Goal: Communication & Community: Answer question/provide support

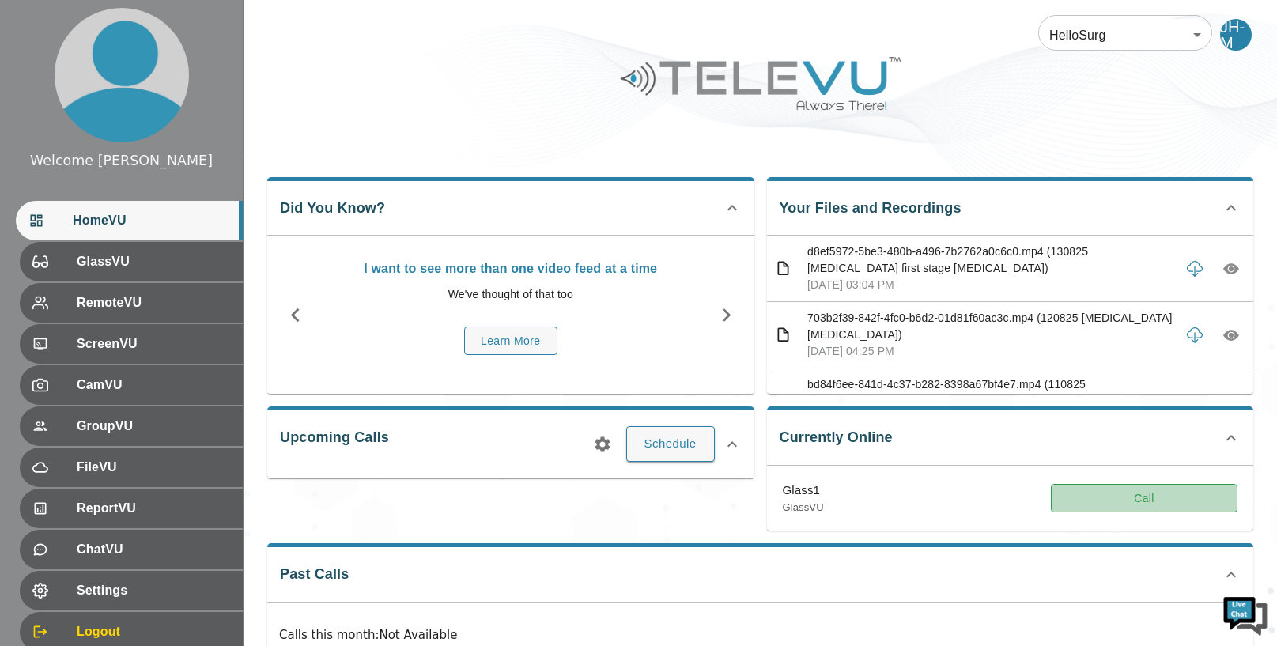
click at [1090, 502] on button "Call" at bounding box center [1144, 498] width 187 height 29
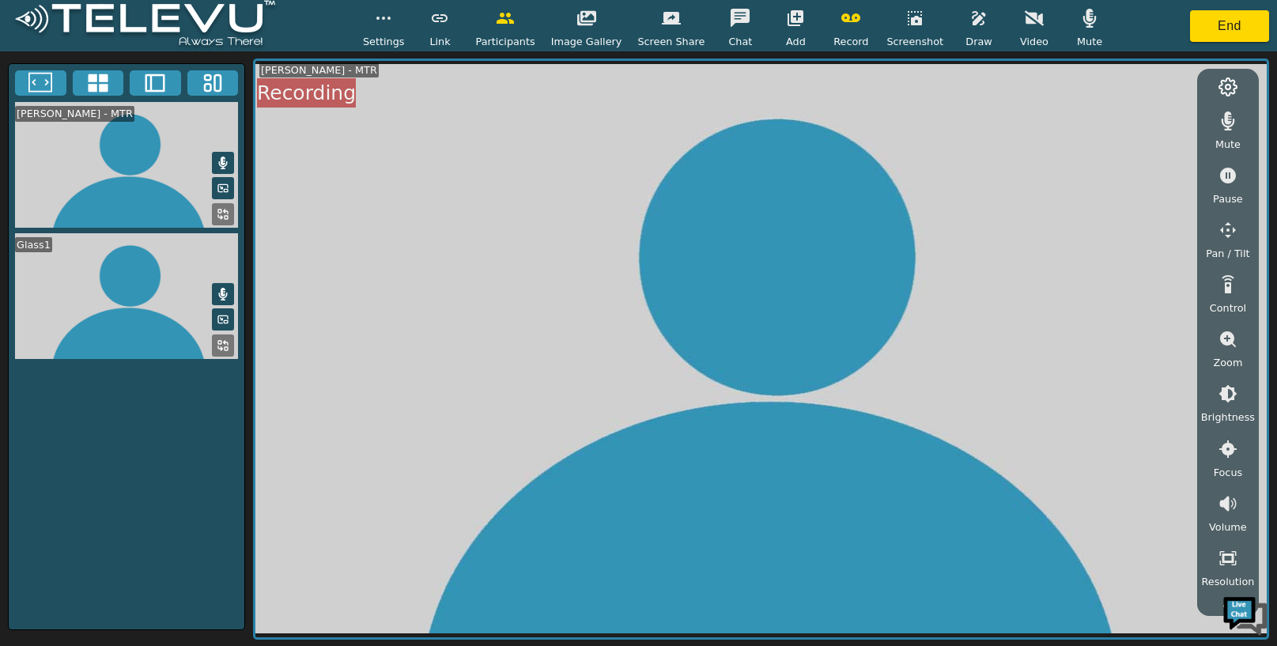
click at [788, 13] on icon "button" at bounding box center [796, 18] width 16 height 16
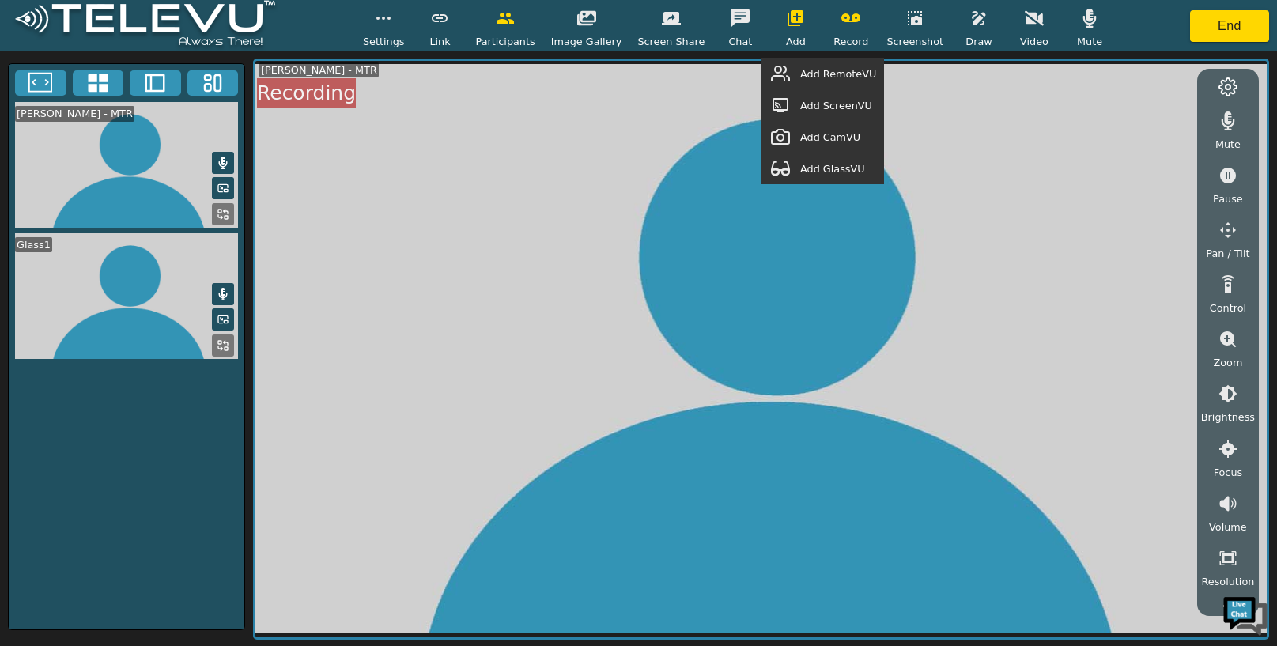
click at [800, 172] on button "button" at bounding box center [781, 169] width 40 height 32
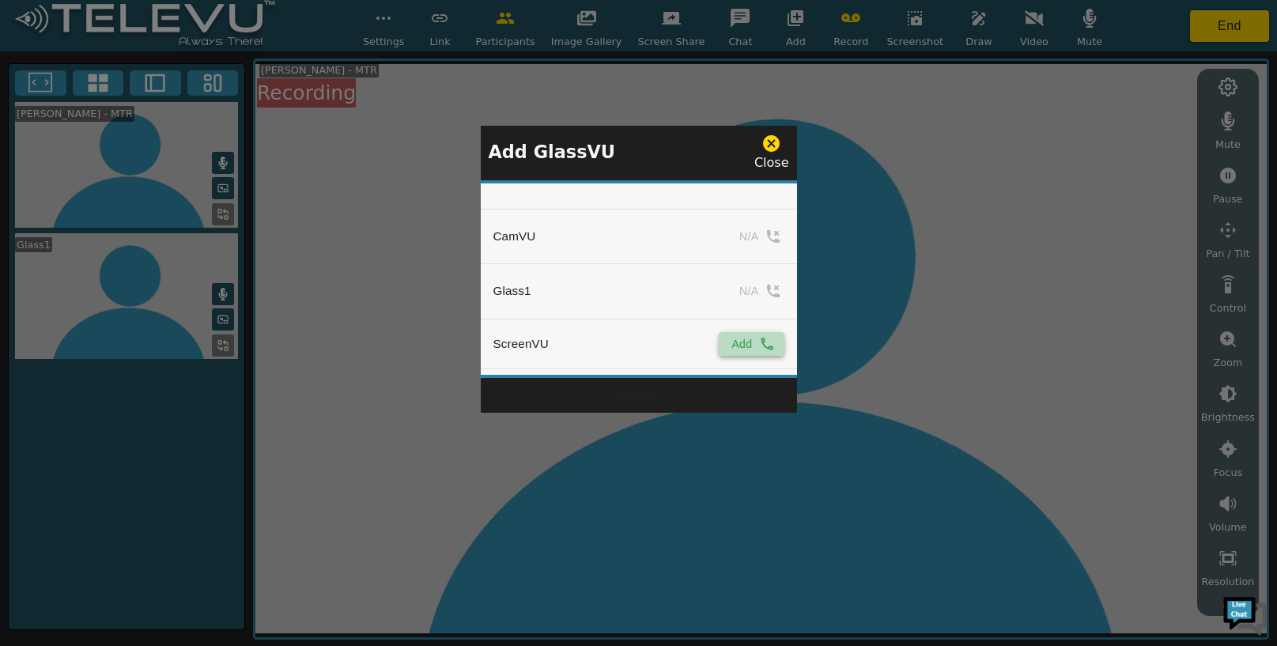
click at [739, 344] on button "Add" at bounding box center [751, 344] width 65 height 24
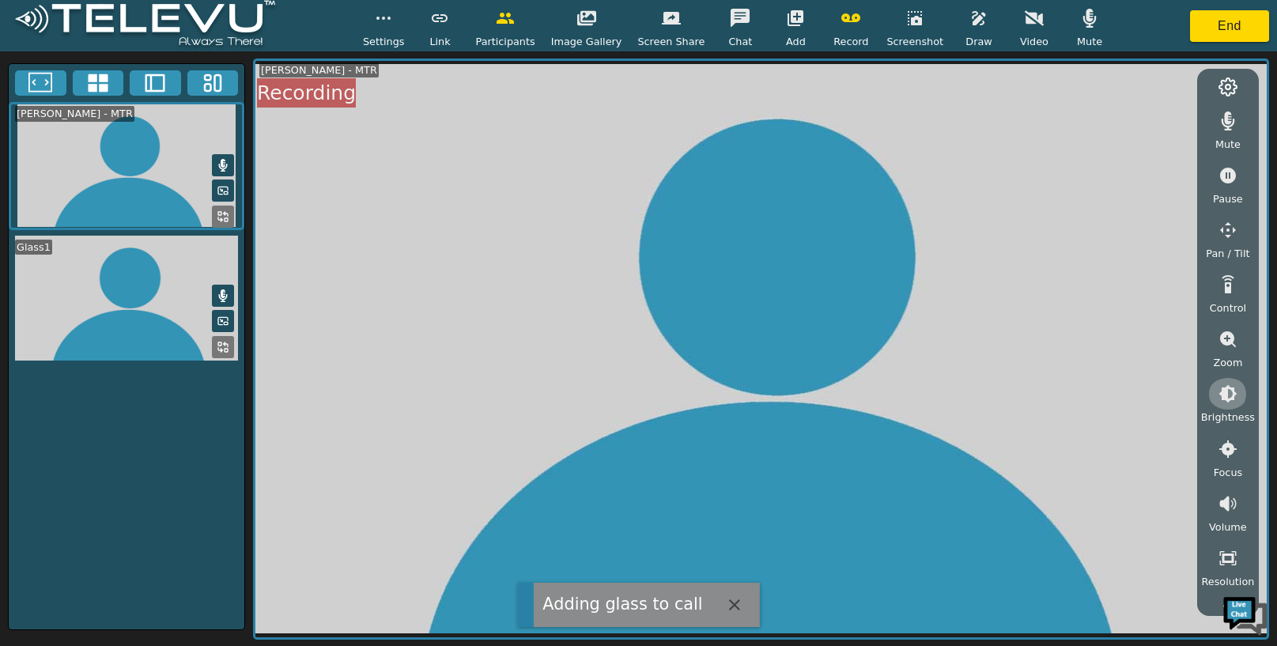
click at [1227, 408] on button "button" at bounding box center [1228, 394] width 40 height 32
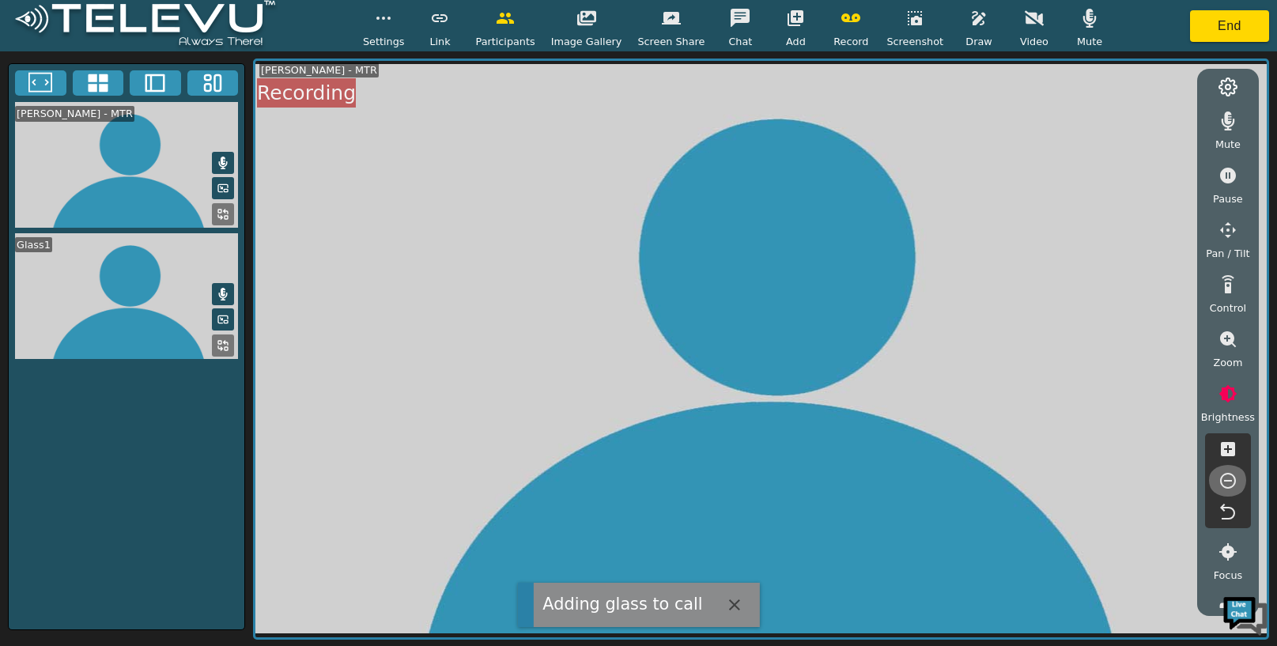
click at [1224, 485] on icon "button" at bounding box center [1228, 480] width 19 height 19
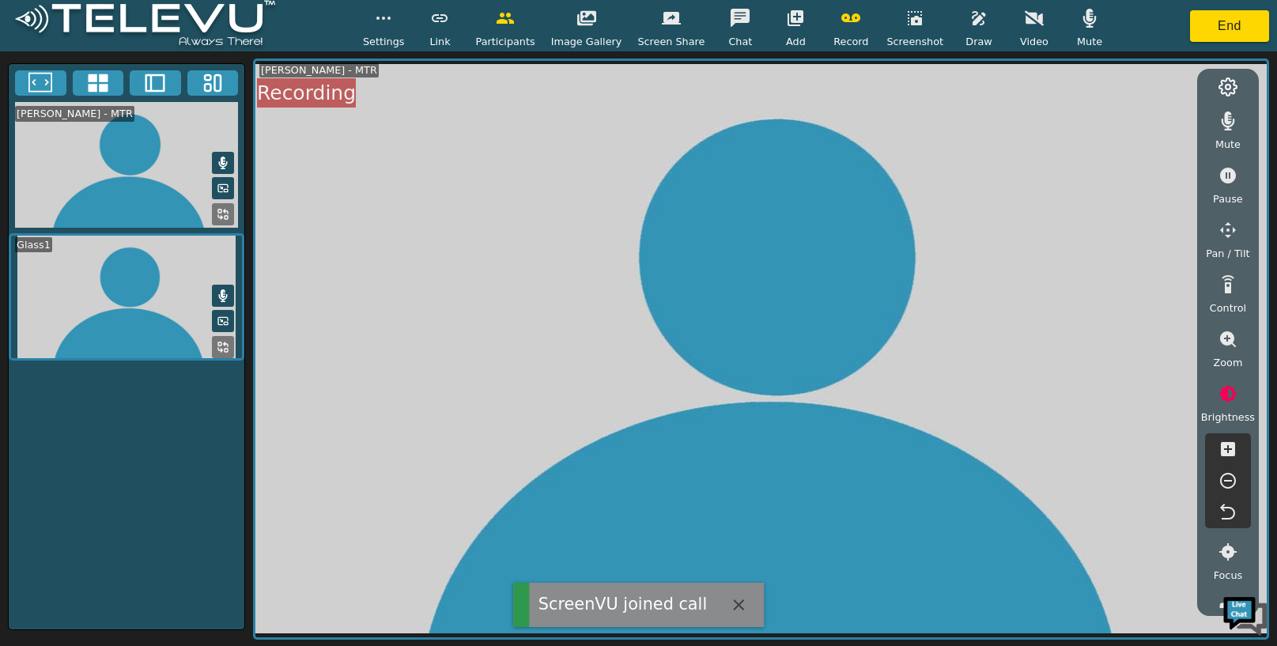
click at [1224, 485] on icon "button" at bounding box center [1228, 480] width 19 height 19
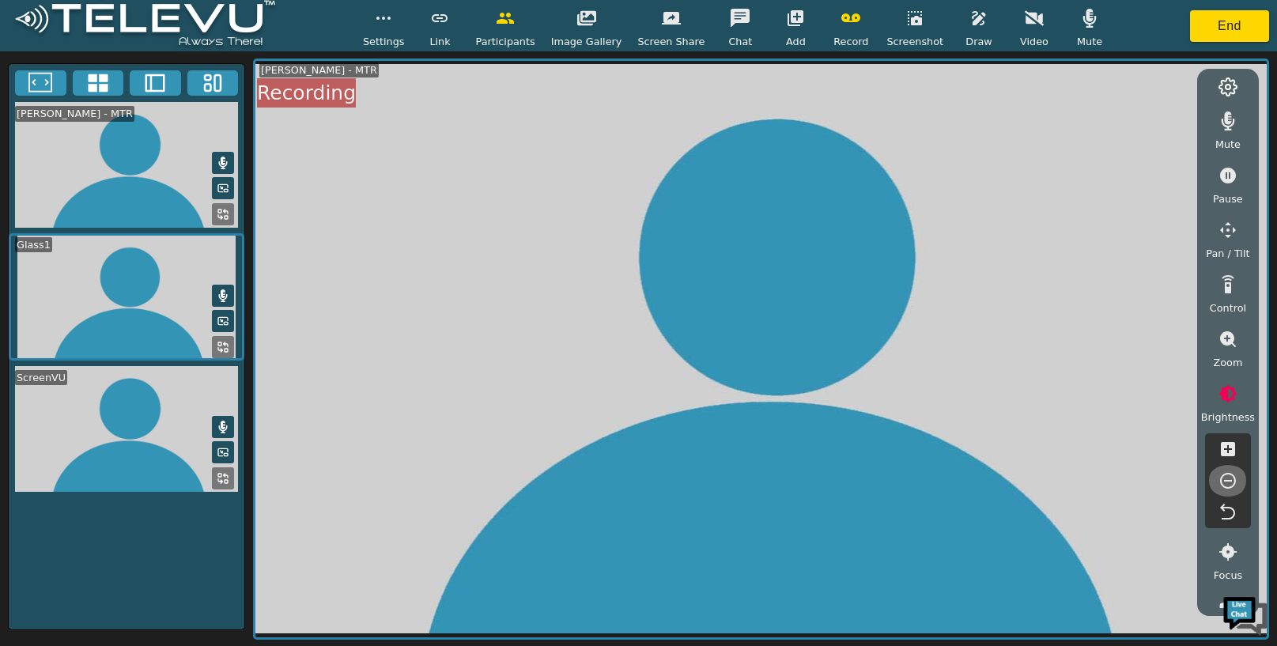
click at [1224, 485] on icon "button" at bounding box center [1228, 480] width 19 height 19
